Goal: Navigation & Orientation: Find specific page/section

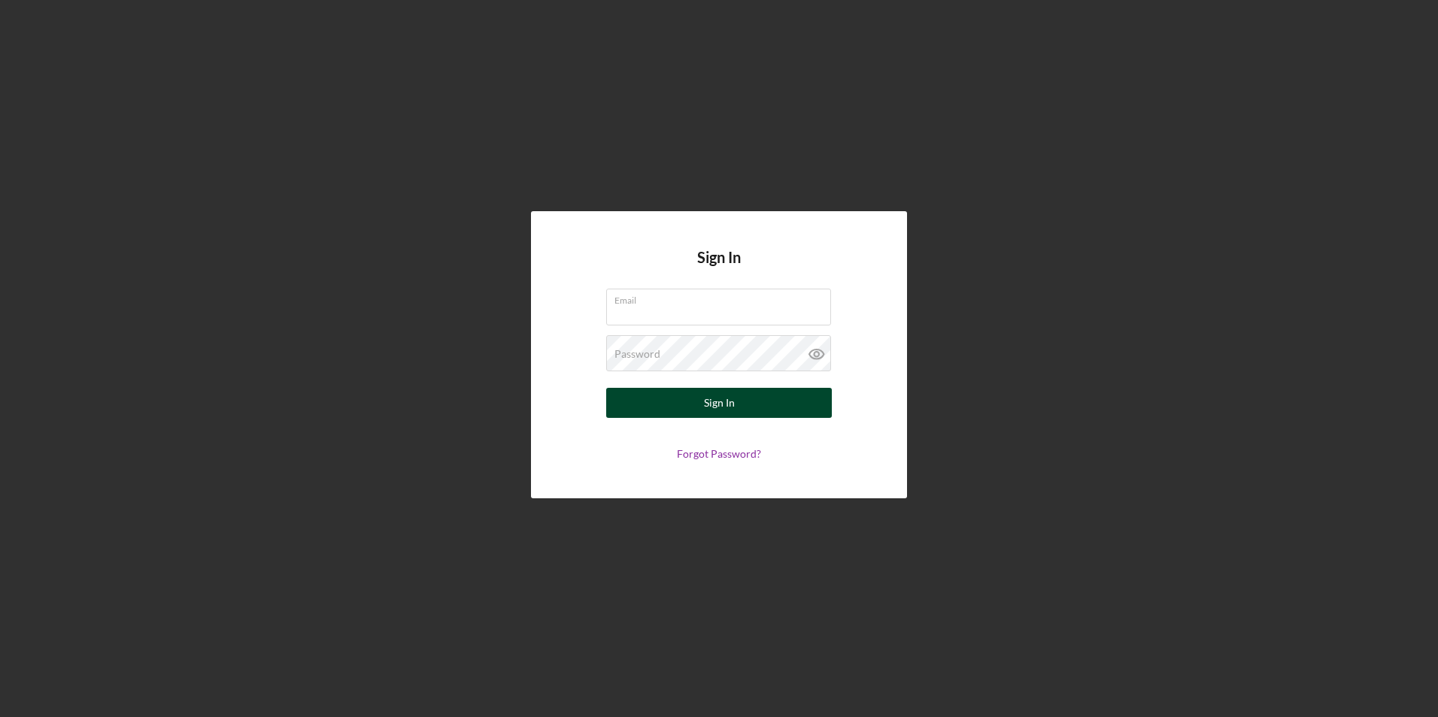
type input "[PERSON_NAME][EMAIL_ADDRESS][DOMAIN_NAME]"
click at [720, 394] on div "Sign In" at bounding box center [719, 403] width 31 height 30
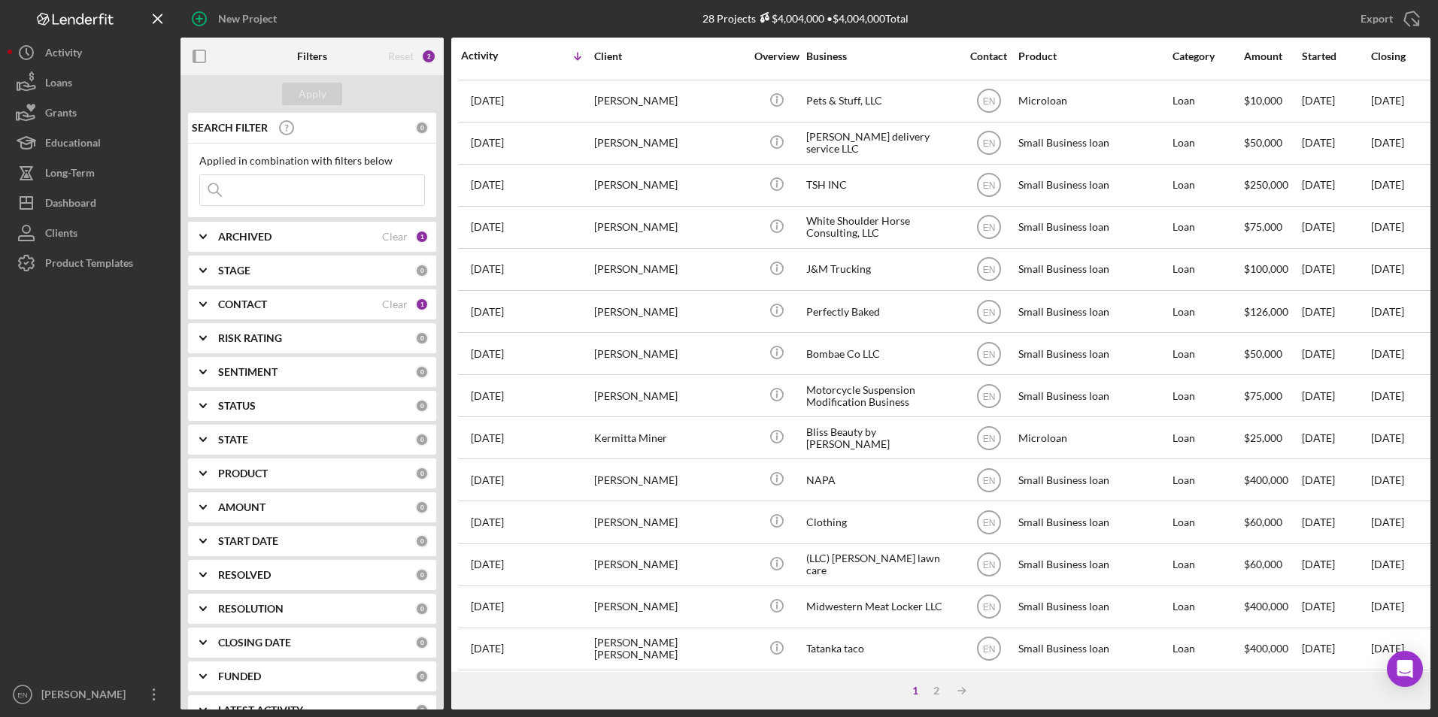
scroll to position [477, 0]
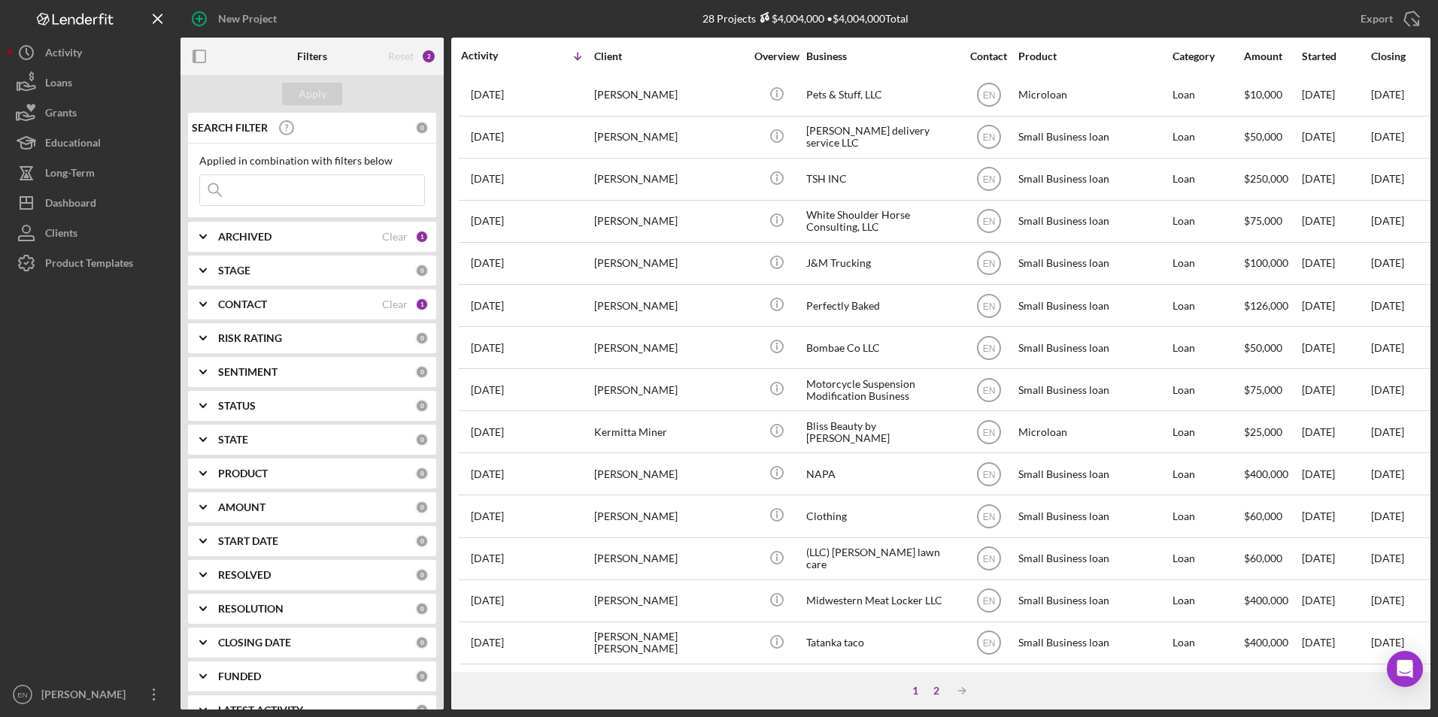
click at [936, 689] on div "2" at bounding box center [936, 691] width 21 height 12
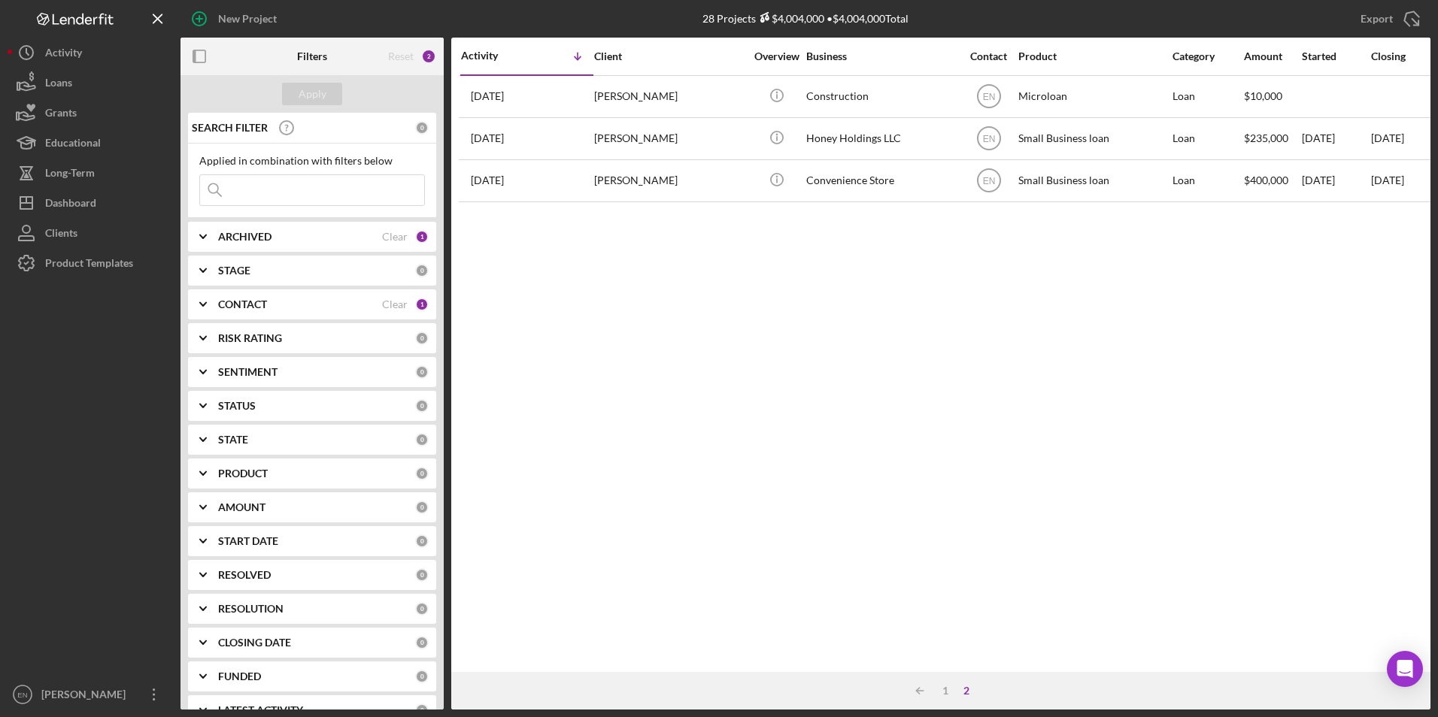
scroll to position [0, 0]
click at [945, 694] on div "1" at bounding box center [945, 691] width 21 height 12
